Goal: Information Seeking & Learning: Learn about a topic

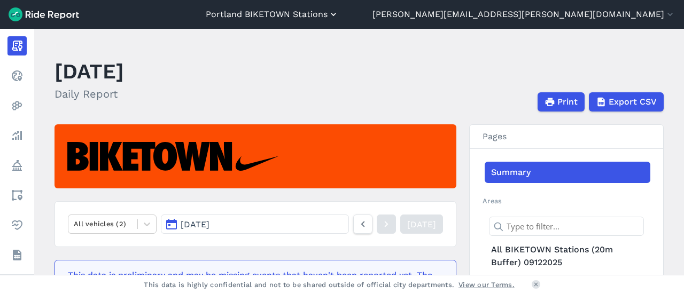
click at [339, 19] on button "Portland BIKETOWN Stations" at bounding box center [272, 14] width 133 height 13
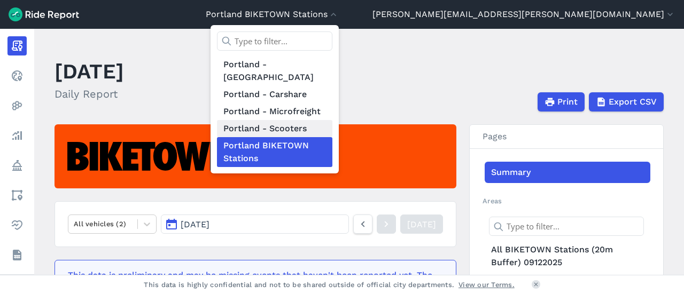
click at [332, 120] on link "Portland - Scooters" at bounding box center [274, 128] width 115 height 17
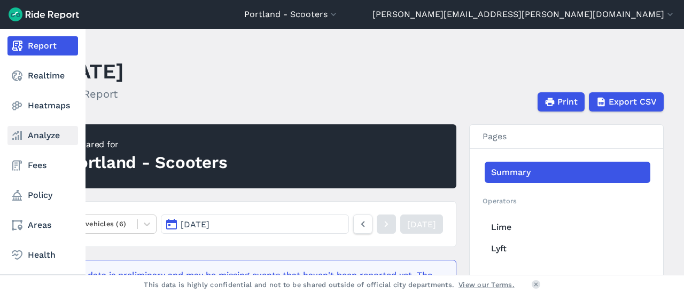
click at [38, 133] on link "Analyze" at bounding box center [42, 135] width 71 height 19
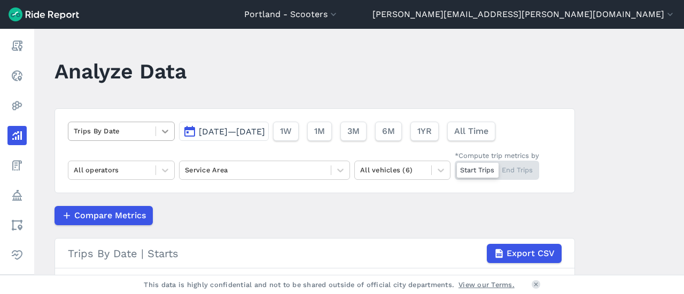
click at [167, 130] on icon at bounding box center [165, 131] width 11 height 11
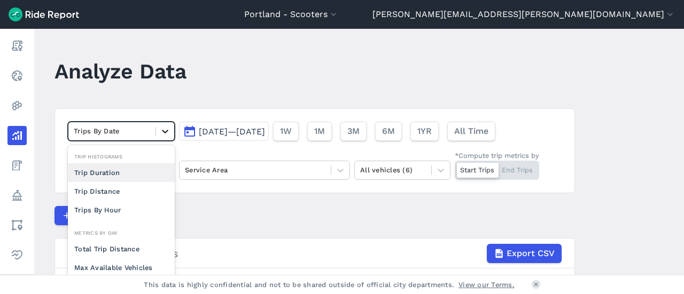
click at [167, 130] on icon at bounding box center [165, 131] width 11 height 11
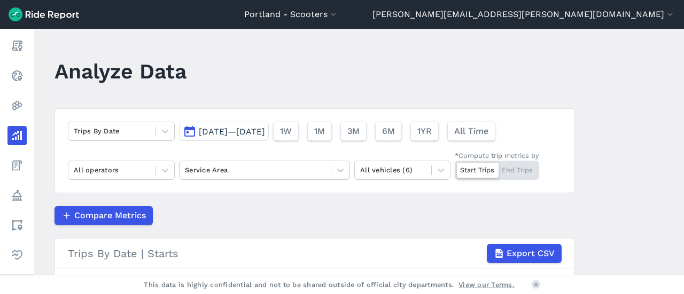
click at [210, 133] on span "[DATE]—[DATE]" at bounding box center [232, 132] width 66 height 10
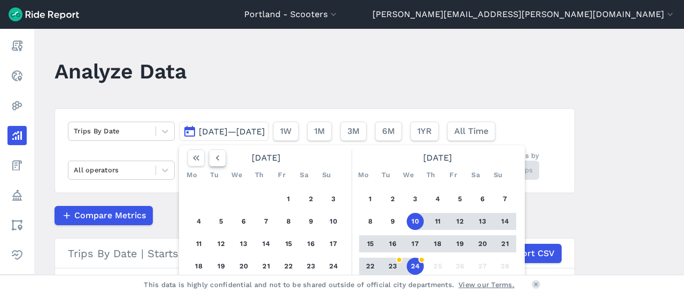
click at [216, 158] on use "button" at bounding box center [217, 157] width 3 height 5
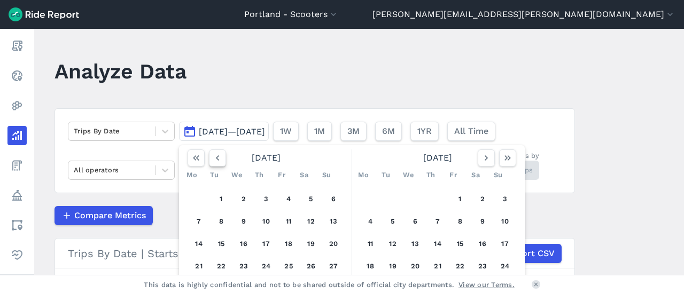
click at [216, 158] on use "button" at bounding box center [217, 157] width 3 height 5
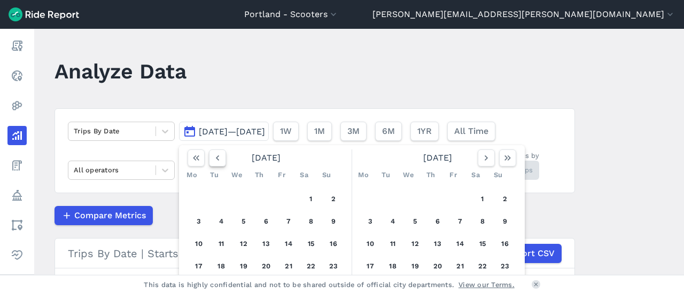
click at [216, 158] on use "button" at bounding box center [217, 157] width 3 height 5
click at [241, 198] on button "1" at bounding box center [243, 199] width 17 height 17
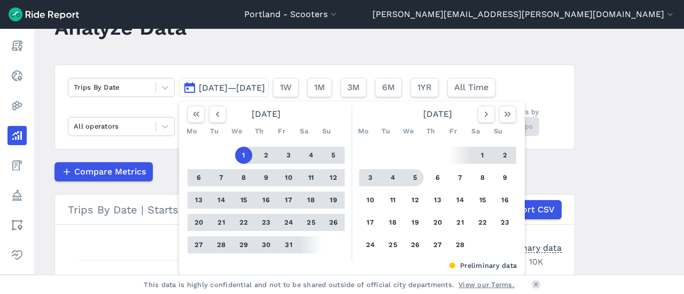
scroll to position [53, 0]
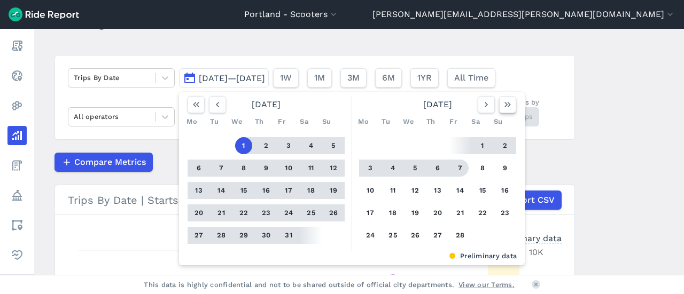
click at [508, 106] on icon "button" at bounding box center [507, 104] width 11 height 11
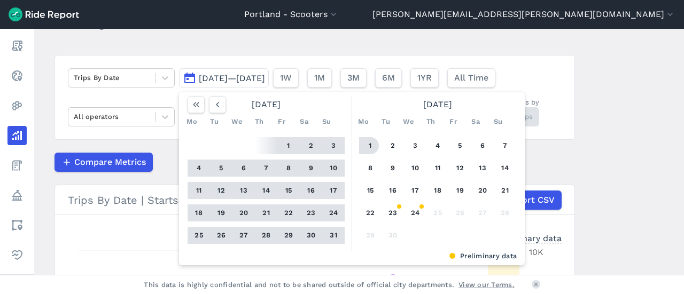
click at [368, 142] on button "1" at bounding box center [370, 145] width 17 height 17
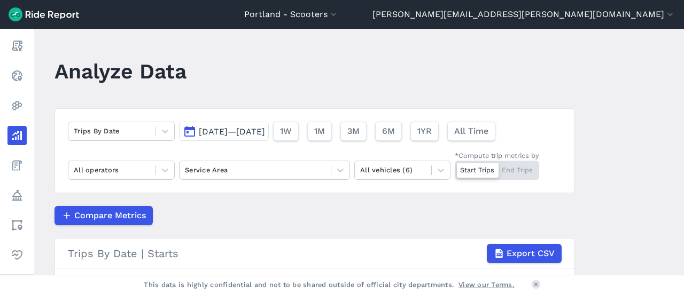
click at [254, 139] on button "[DATE]—[DATE]" at bounding box center [224, 131] width 90 height 19
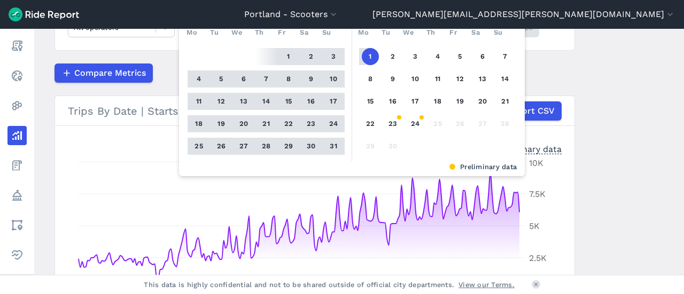
scroll to position [107, 0]
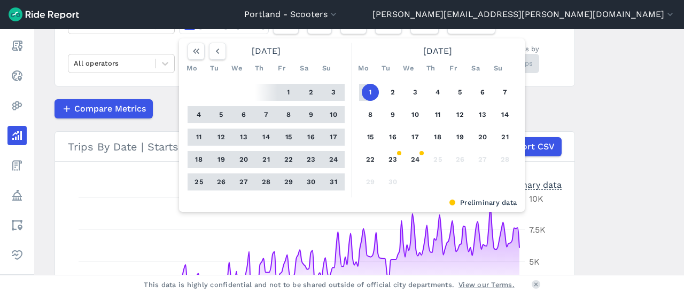
click at [331, 184] on button "31" at bounding box center [333, 182] width 17 height 17
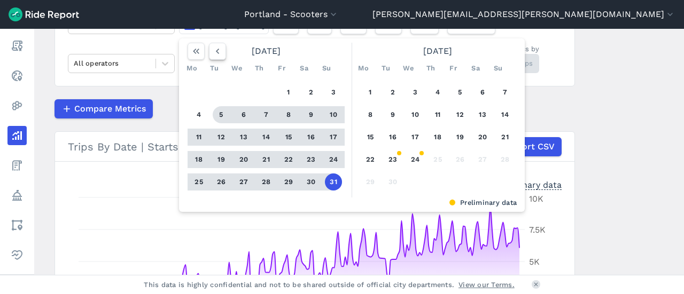
click at [220, 52] on icon "button" at bounding box center [217, 51] width 11 height 11
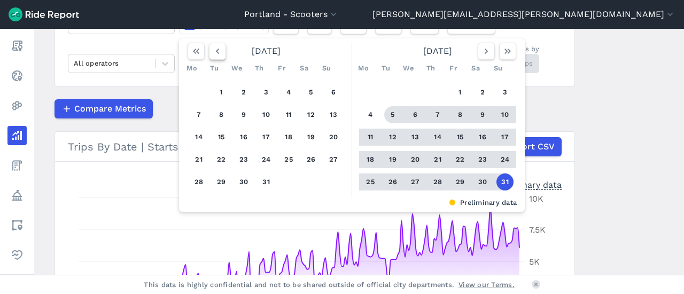
click at [220, 52] on icon "button" at bounding box center [217, 51] width 11 height 11
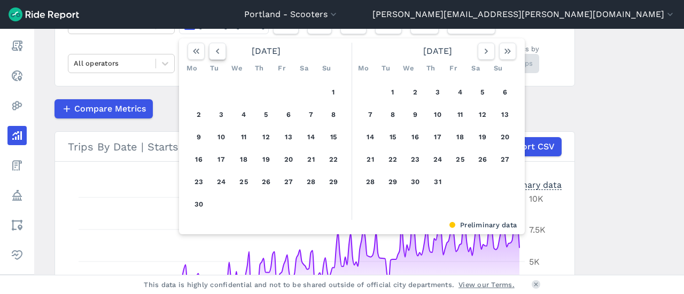
click at [220, 52] on icon "button" at bounding box center [217, 51] width 11 height 11
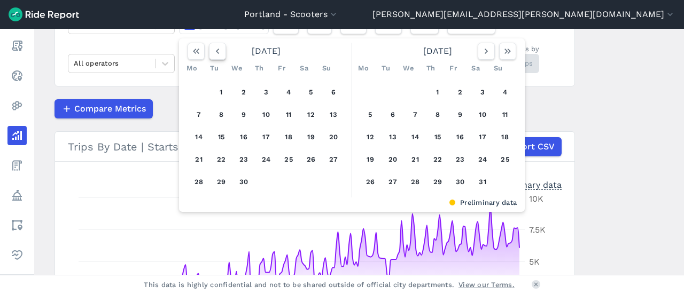
click at [220, 52] on icon "button" at bounding box center [217, 51] width 11 height 11
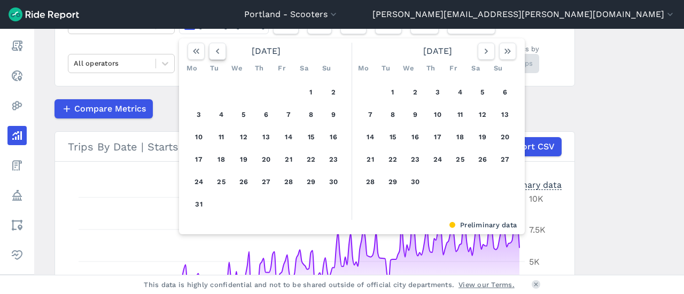
click at [220, 52] on icon "button" at bounding box center [217, 51] width 11 height 11
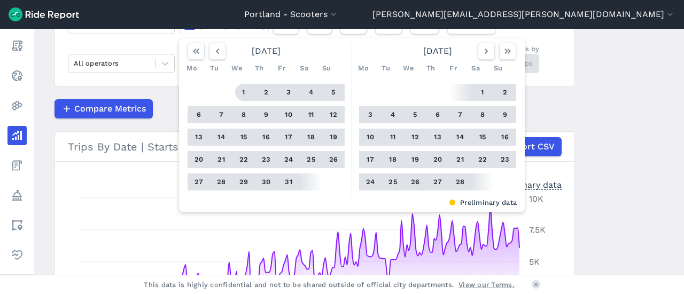
click at [244, 93] on button "1" at bounding box center [243, 92] width 17 height 17
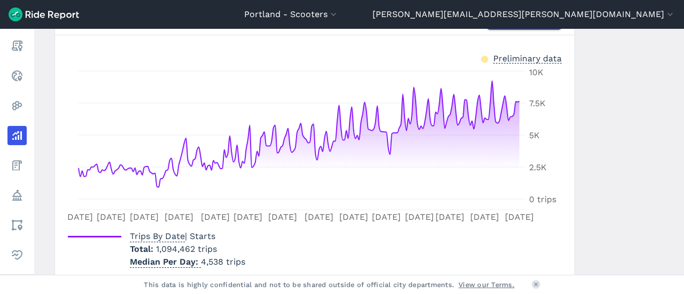
scroll to position [278, 0]
